Goal: Transaction & Acquisition: Purchase product/service

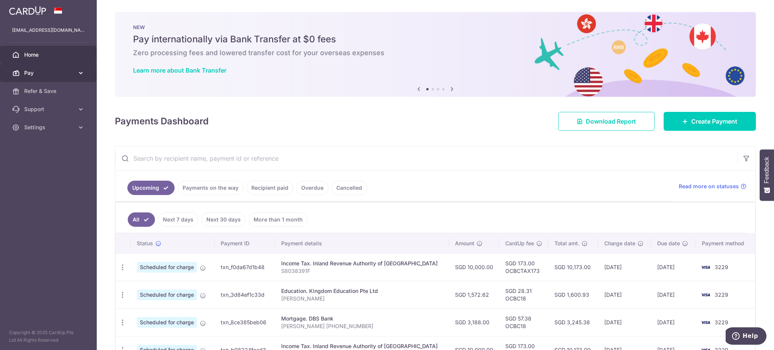
click at [64, 70] on span "Pay" at bounding box center [49, 73] width 50 height 8
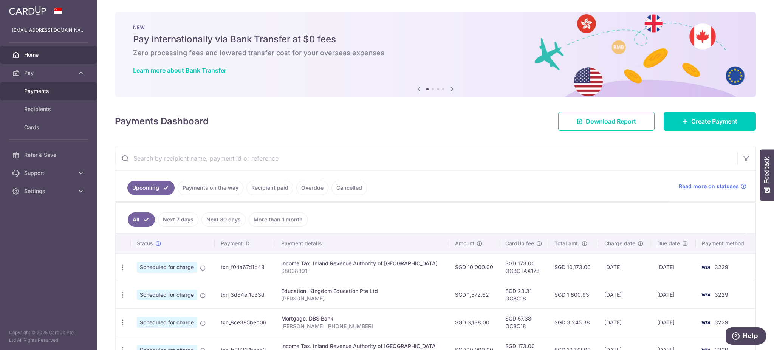
click at [73, 94] on span "Payments" at bounding box center [49, 91] width 50 height 8
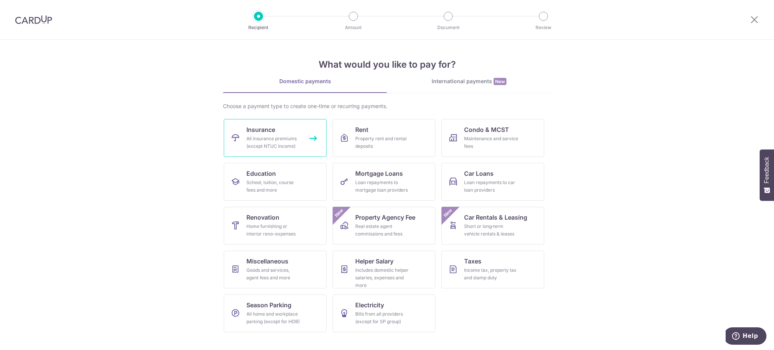
click at [270, 147] on div "All insurance premiums (except NTUC Income)" at bounding box center [273, 142] width 54 height 15
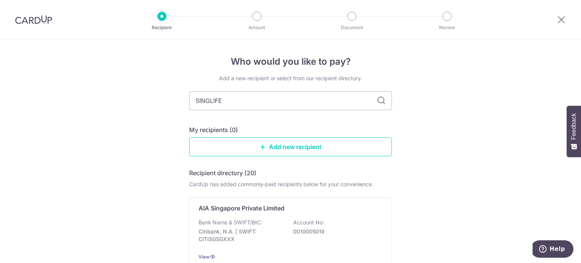
type input "SINGLIFE"
drag, startPoint x: 0, startPoint y: 0, endPoint x: 245, endPoint y: 101, distance: 264.7
click at [245, 101] on input "SINGLIFE" at bounding box center [290, 100] width 203 height 19
click at [433, 162] on div "Who would you like to pay? Add a new recipient or select from our recipient dir…" at bounding box center [290, 186] width 581 height 293
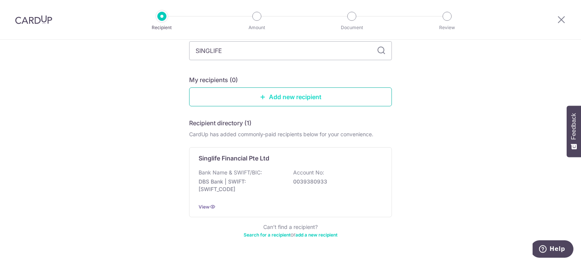
scroll to position [32, 0]
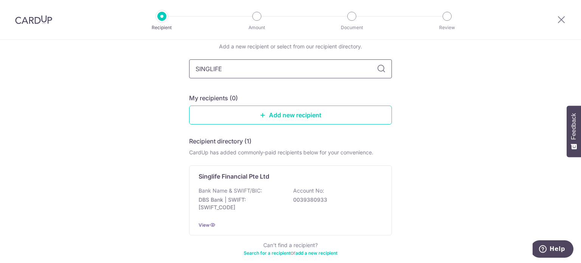
drag, startPoint x: 226, startPoint y: 66, endPoint x: 127, endPoint y: 60, distance: 99.6
click at [127, 60] on div "Who would you like to pay? Add a new recipient or select from our recipient dir…" at bounding box center [290, 154] width 581 height 293
drag, startPoint x: 504, startPoint y: 104, endPoint x: 448, endPoint y: 102, distance: 55.6
click at [502, 104] on div "Who would you like to pay? Add a new recipient or select from our recipient dir…" at bounding box center [290, 154] width 581 height 293
drag, startPoint x: 355, startPoint y: 70, endPoint x: 104, endPoint y: 53, distance: 251.6
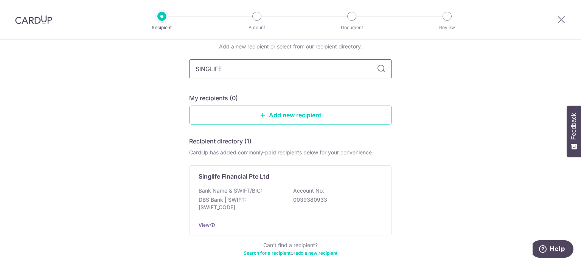
click at [104, 53] on div "Who would you like to pay? Add a new recipient or select from our recipient dir…" at bounding box center [290, 154] width 581 height 293
click at [150, 185] on div "Who would you like to pay? Add a new recipient or select from our recipient dir…" at bounding box center [290, 154] width 581 height 293
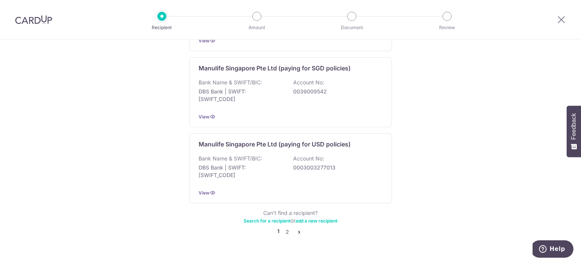
scroll to position [767, 0]
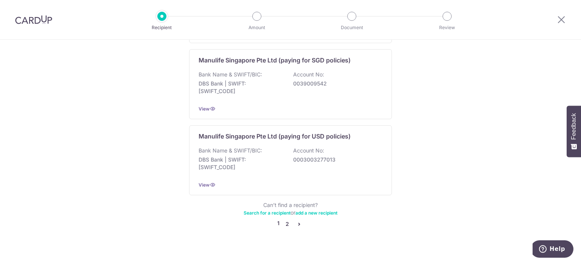
click at [288, 219] on link "2" at bounding box center [286, 223] width 9 height 9
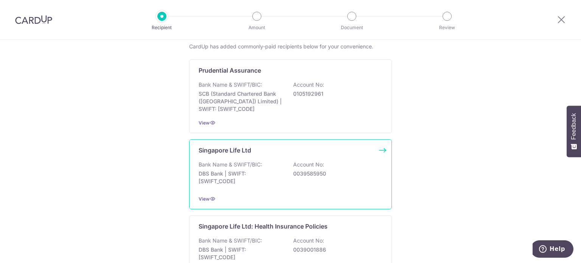
scroll to position [151, 0]
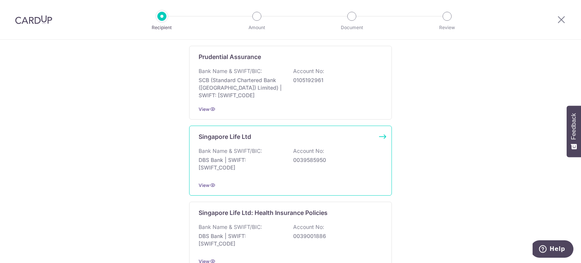
click at [341, 171] on div "Bank Name & SWIFT/BIC: DBS Bank | SWIFT: DBSSSGSGXXX Account No: 0039585950" at bounding box center [290, 161] width 184 height 28
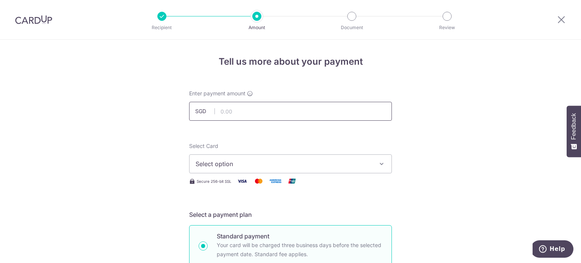
click at [265, 110] on input "text" at bounding box center [290, 111] width 203 height 19
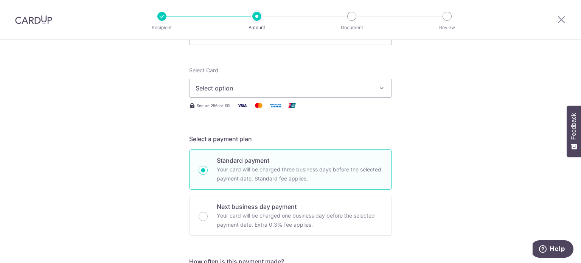
scroll to position [38, 0]
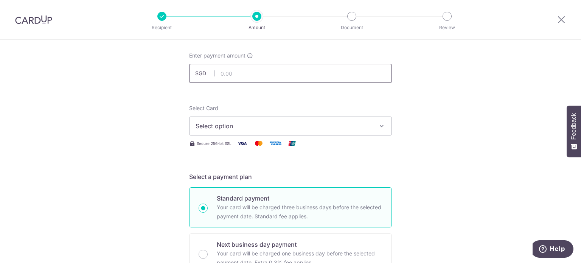
click at [287, 75] on input "text" at bounding box center [290, 73] width 203 height 19
paste input "3,609.90"
type input "3,609.90"
click at [365, 119] on button "Select option" at bounding box center [290, 125] width 203 height 19
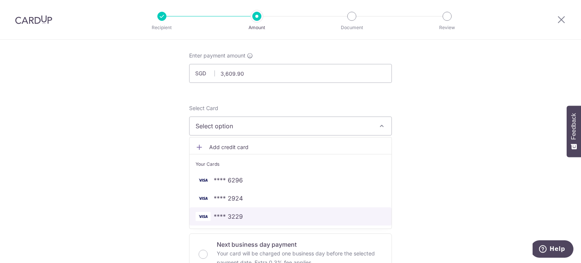
click at [278, 214] on span "**** 3229" at bounding box center [290, 216] width 190 height 9
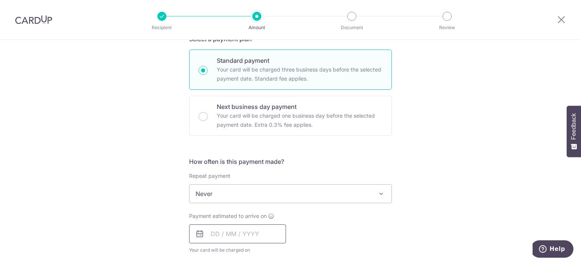
scroll to position [227, 0]
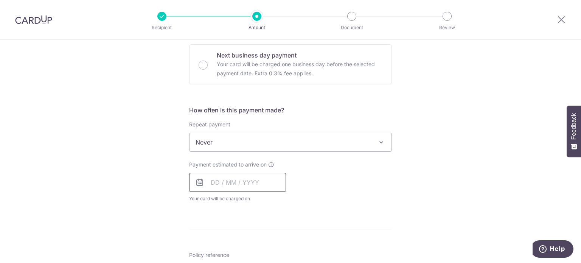
click at [221, 182] on input "text" at bounding box center [237, 182] width 97 height 19
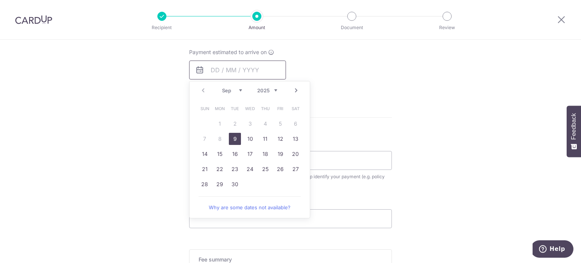
scroll to position [340, 0]
click at [236, 137] on link "9" at bounding box center [235, 138] width 12 height 12
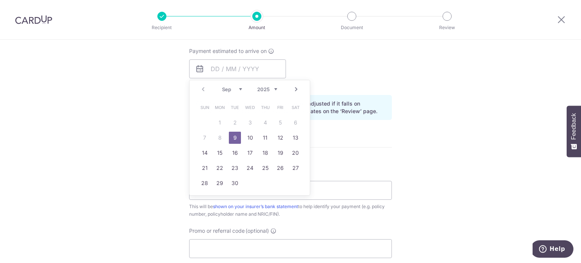
type input "[DATE]"
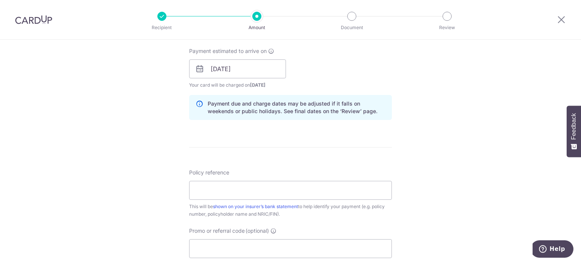
click at [418, 129] on div "Tell us more about your payment Enter payment amount SGD 3,609.90 3609.90 Selec…" at bounding box center [290, 56] width 581 height 715
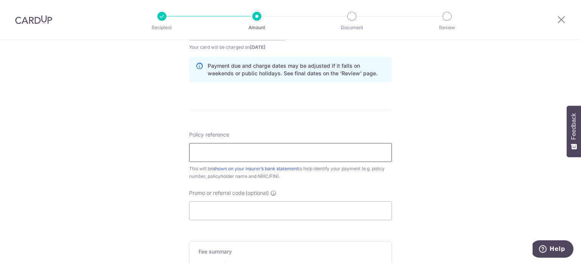
click at [317, 154] on input "Policy reference" at bounding box center [290, 152] width 203 height 19
paste input "83769661"
type input "83769661"
drag, startPoint x: 327, startPoint y: 210, endPoint x: 339, endPoint y: 207, distance: 12.8
click at [327, 210] on input "Promo or referral code (optional)" at bounding box center [290, 210] width 203 height 19
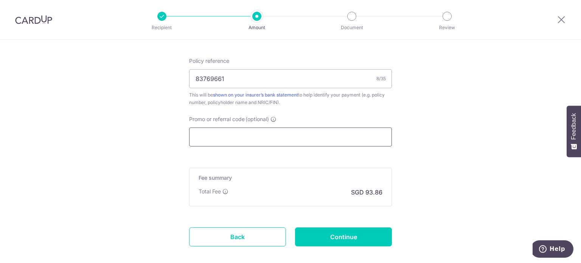
scroll to position [454, 0]
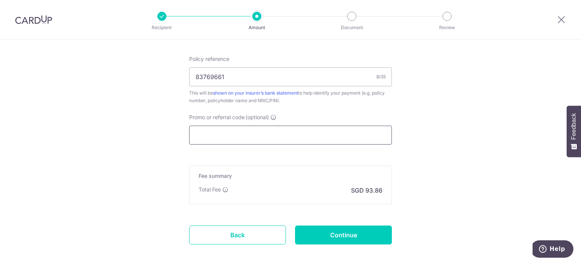
click at [249, 133] on input "Promo or referral code (optional)" at bounding box center [290, 135] width 203 height 19
paste input "OCBC195"
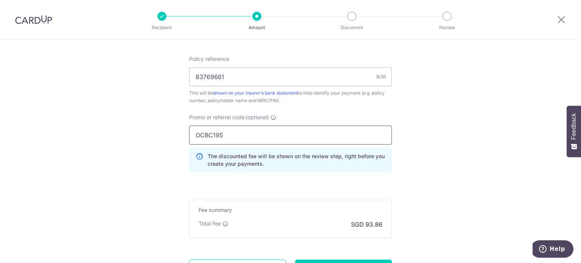
type input "OCBC195"
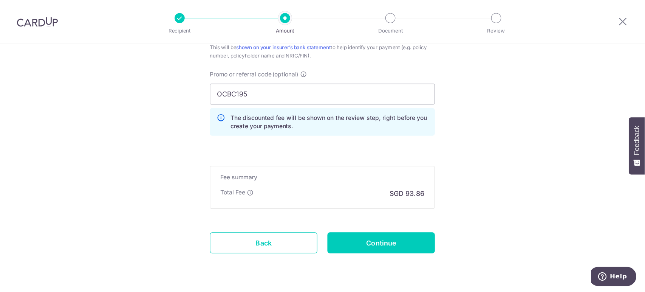
scroll to position [525, 0]
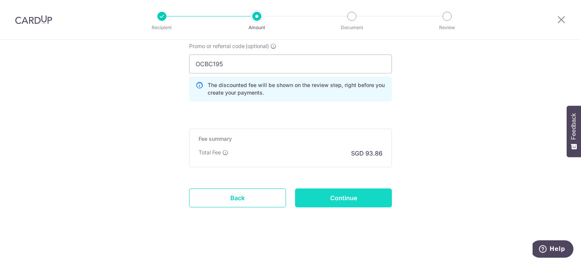
click at [377, 204] on input "Continue" at bounding box center [343, 197] width 97 height 19
type input "Create Schedule"
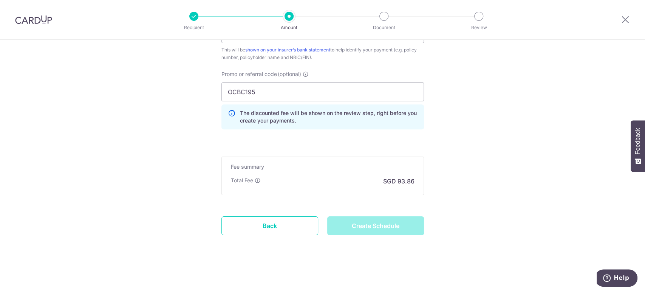
scroll to position [496, 0]
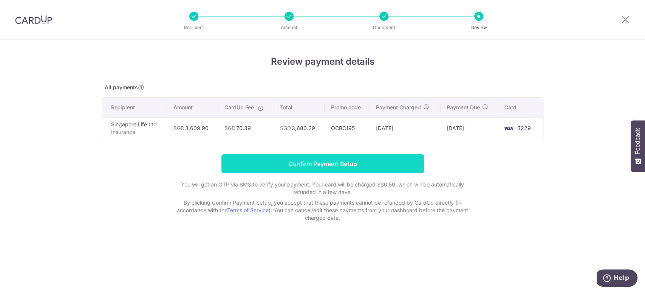
click at [370, 159] on input "Confirm Payment Setup" at bounding box center [323, 163] width 203 height 19
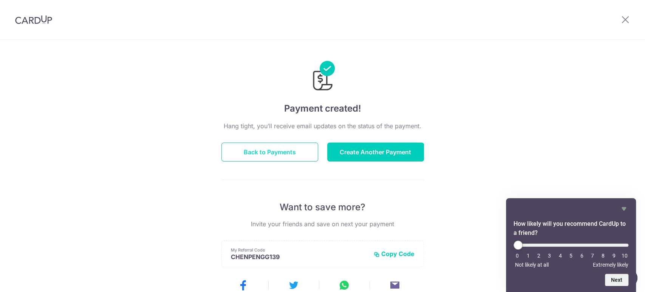
click at [264, 153] on button "Back to Payments" at bounding box center [270, 152] width 97 height 19
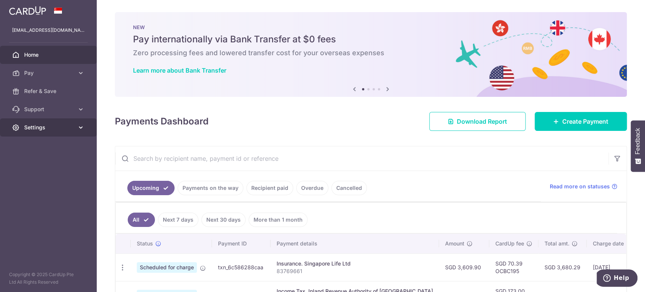
click at [78, 129] on icon at bounding box center [81, 128] width 8 height 8
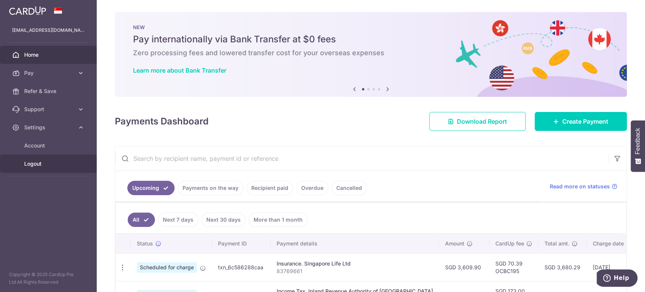
click at [51, 163] on span "Logout" at bounding box center [49, 164] width 50 height 8
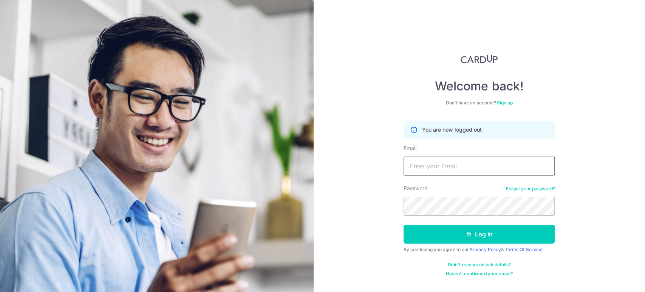
click at [465, 166] on input "Email" at bounding box center [479, 166] width 151 height 19
type input "[EMAIL_ADDRESS][DOMAIN_NAME]"
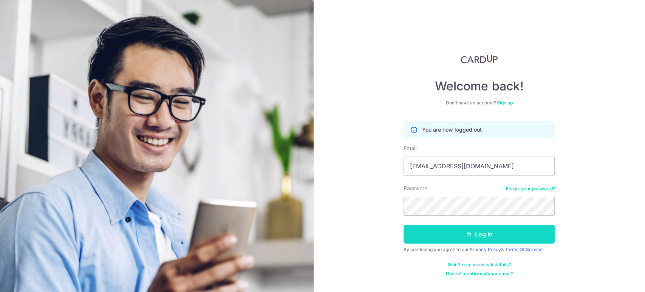
click at [470, 235] on icon "submit" at bounding box center [469, 234] width 6 height 6
